Goal: Task Accomplishment & Management: Manage account settings

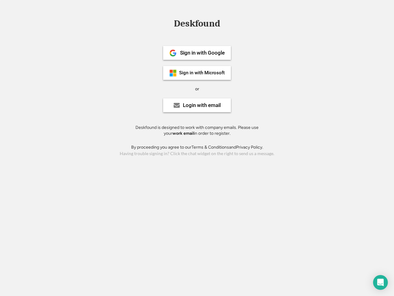
click at [197, 88] on div "or" at bounding box center [197, 89] width 4 height 6
click at [197, 25] on div "Deskfound" at bounding box center [197, 24] width 52 height 10
click at [169, 23] on div "Deskfound" at bounding box center [197, 25] width 394 height 12
click at [197, 25] on div "Deskfound" at bounding box center [197, 24] width 52 height 10
click at [197, 89] on div "or" at bounding box center [197, 89] width 4 height 6
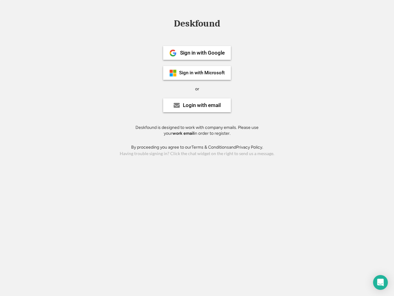
click at [197, 53] on div "Sign in with Google" at bounding box center [202, 52] width 45 height 5
click at [202, 53] on div "Sign in with Google" at bounding box center [202, 52] width 45 height 5
click at [173, 53] on img at bounding box center [172, 52] width 7 height 7
click at [197, 73] on div "Sign in with Microsoft" at bounding box center [202, 73] width 46 height 5
click at [202, 73] on div "Sign in with Microsoft" at bounding box center [202, 73] width 46 height 5
